Goal: Check status: Check status

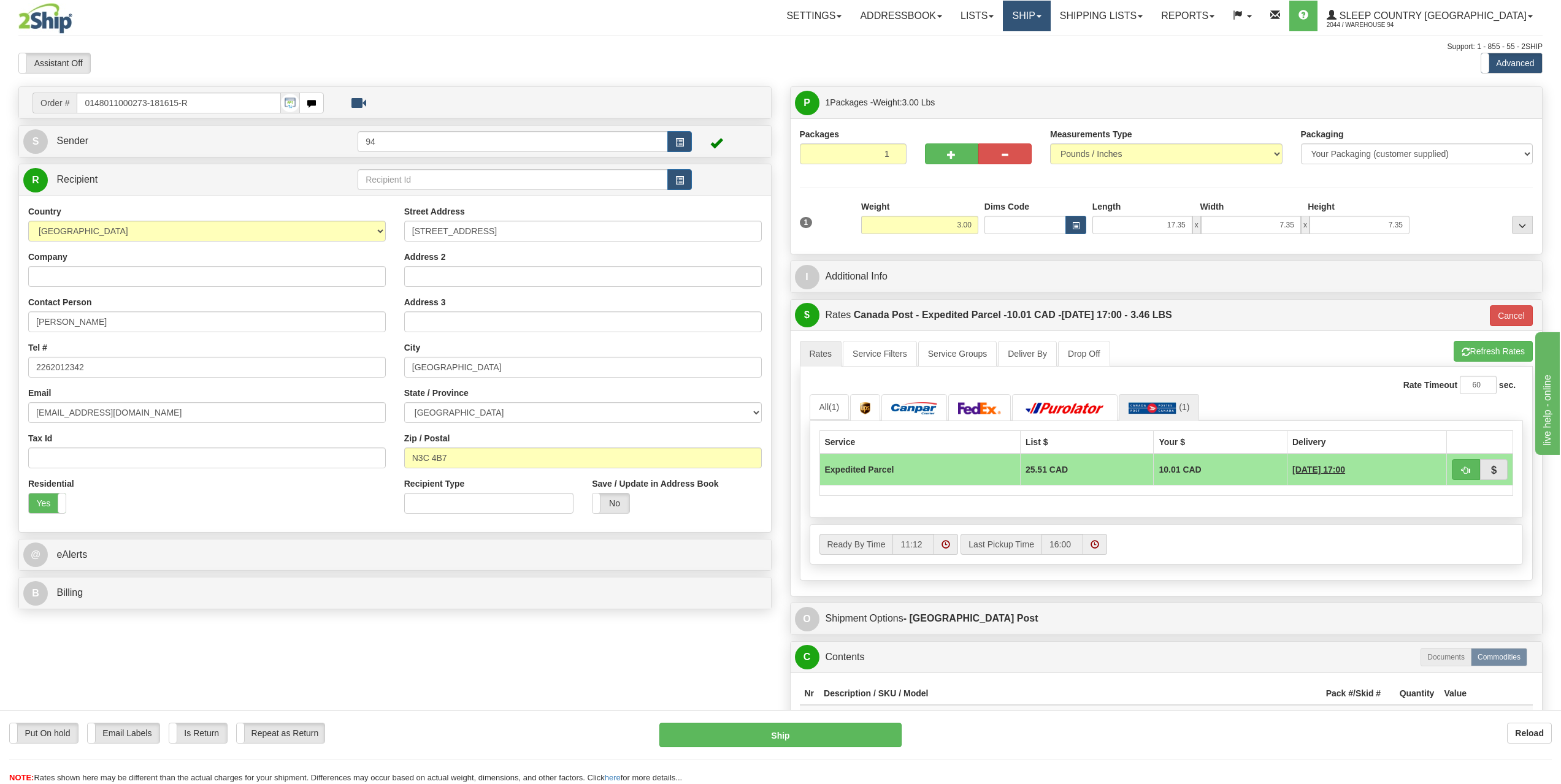
click at [1050, 12] on link "Ship" at bounding box center [1026, 16] width 47 height 31
click at [1146, 17] on link "Shipping lists" at bounding box center [1101, 16] width 101 height 31
click at [1139, 62] on span "Search Shipment History" at bounding box center [1092, 59] width 95 height 10
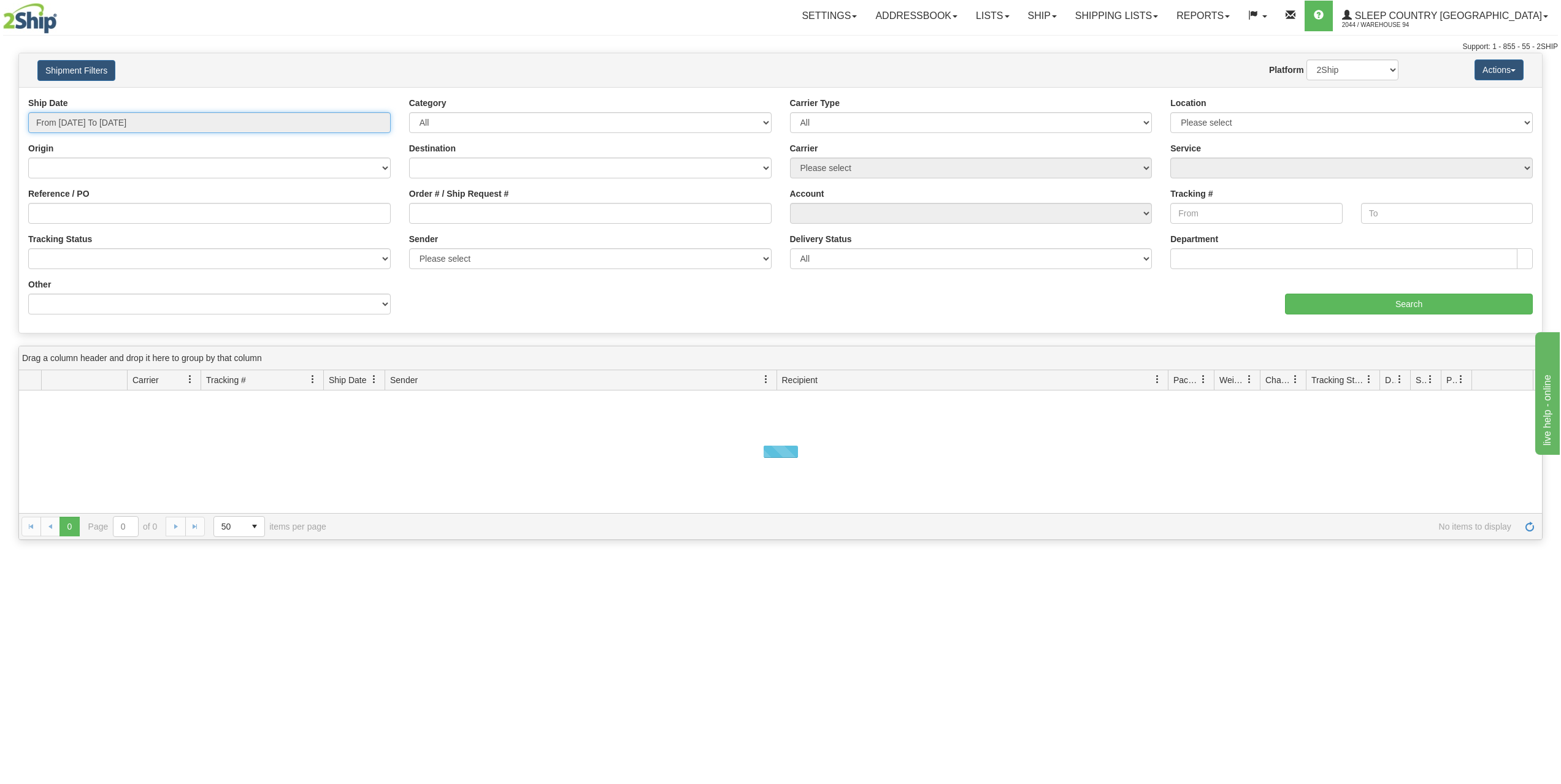
click at [84, 122] on input "From [DATE] To [DATE]" at bounding box center [209, 123] width 363 height 20
click at [73, 188] on li "Last 7 Days" at bounding box center [83, 189] width 98 height 16
type input "From [DATE] To [DATE]"
click at [1355, 300] on input "Search" at bounding box center [1409, 304] width 248 height 20
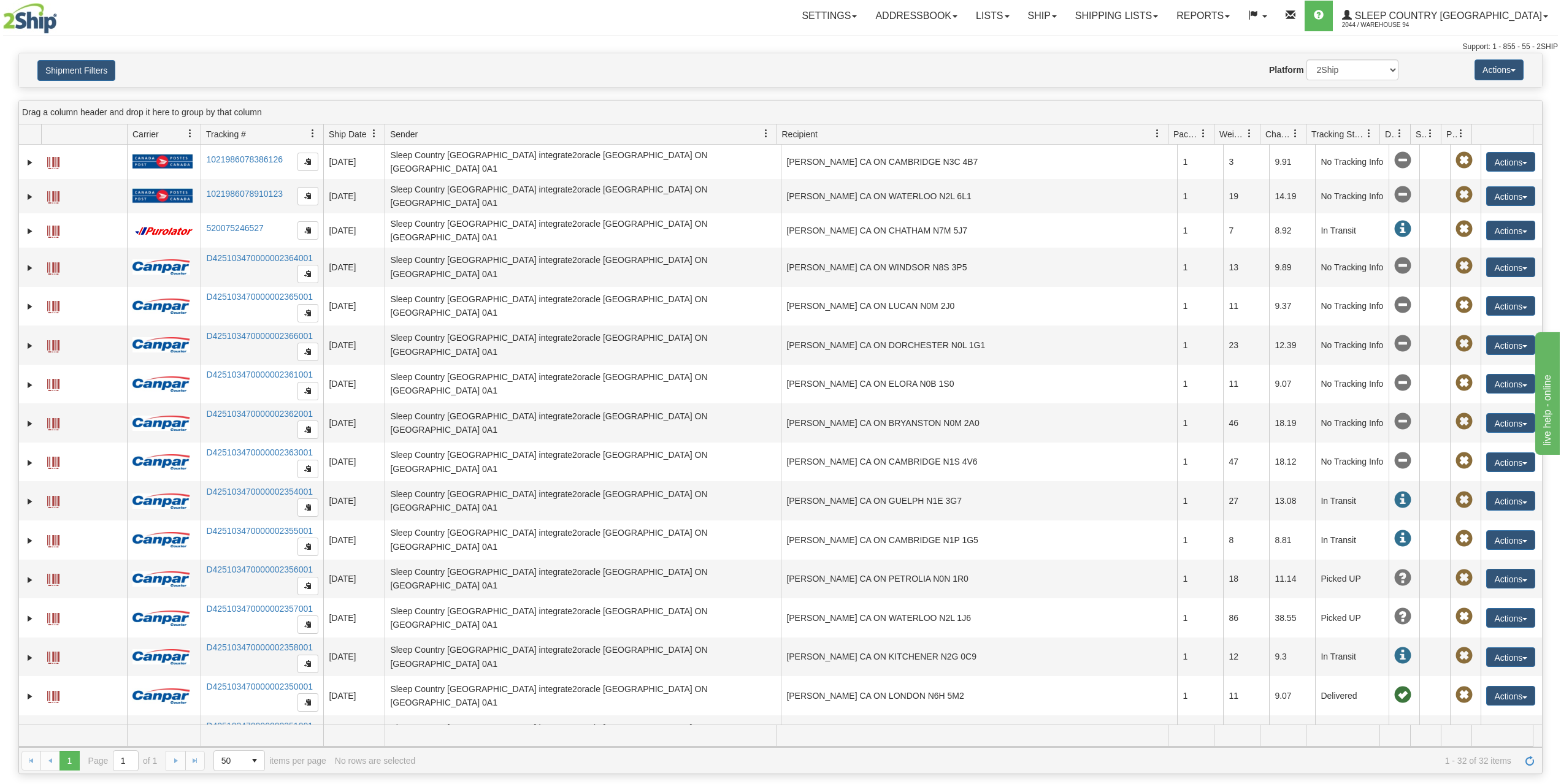
click at [814, 134] on span "Recipient" at bounding box center [801, 134] width 36 height 12
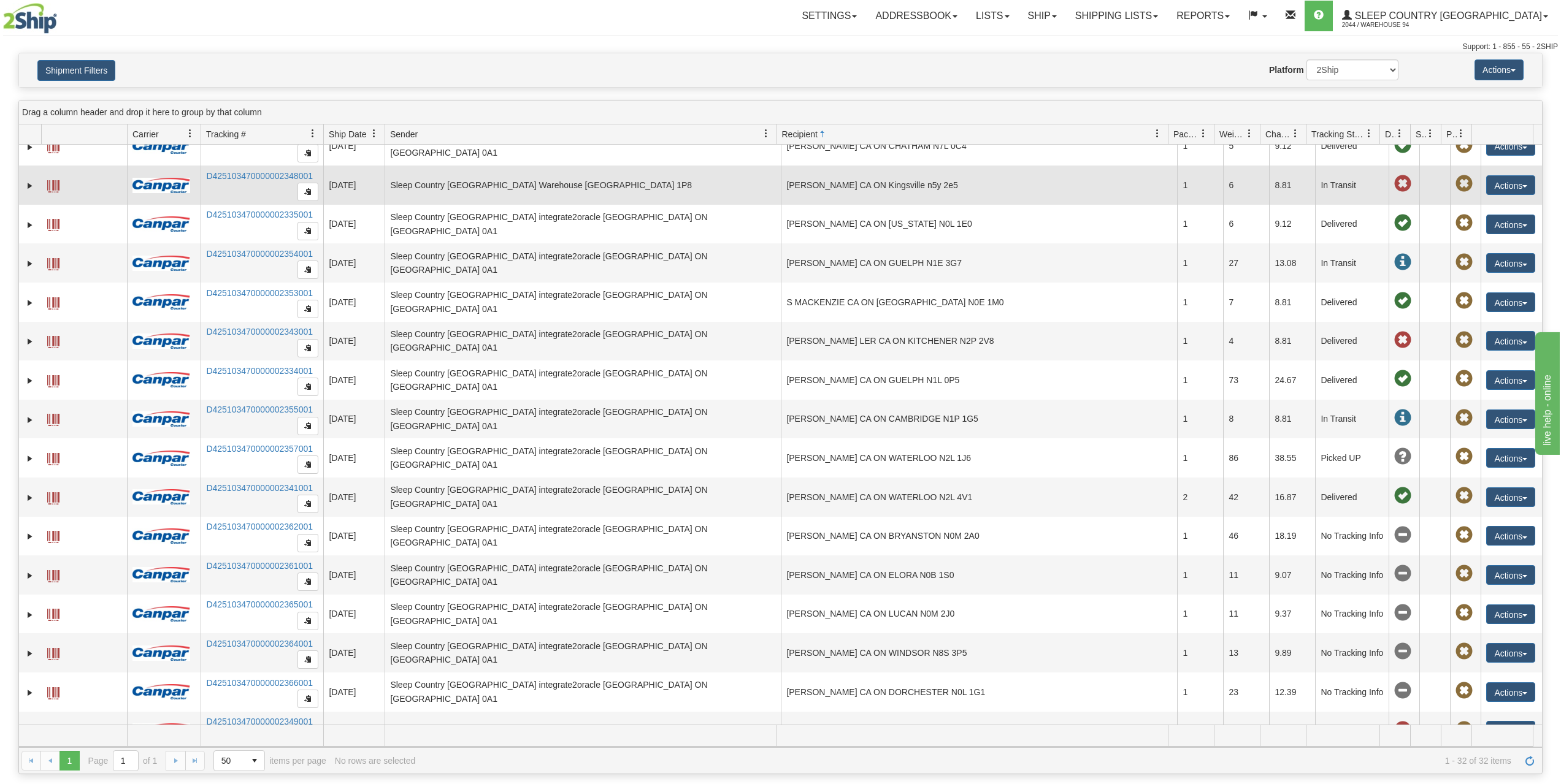
scroll to position [635, 0]
